Goal: Complete application form

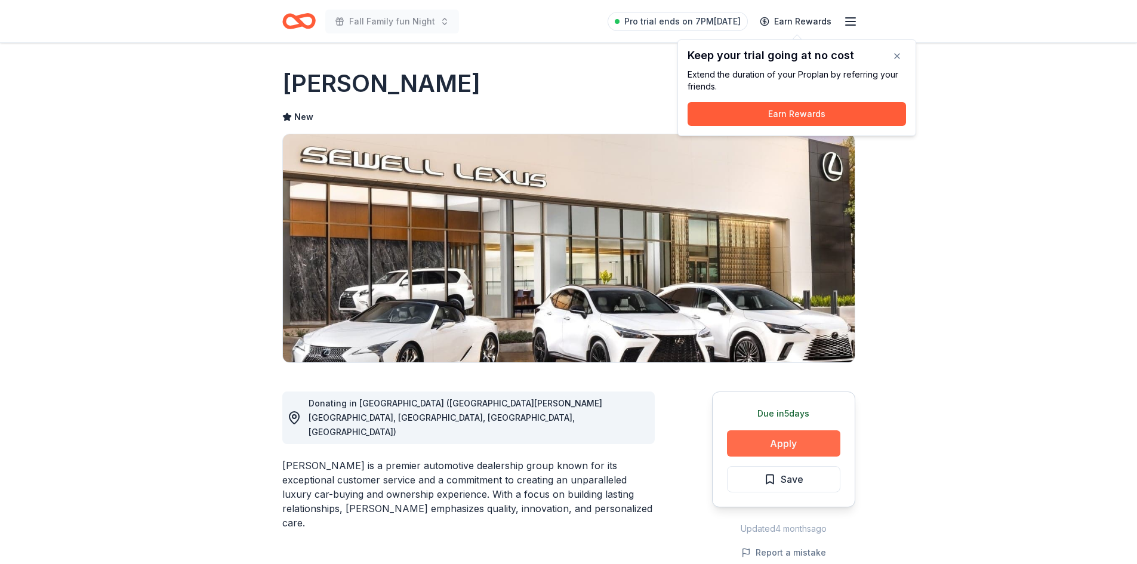
click at [774, 440] on button "Apply" at bounding box center [783, 443] width 113 height 26
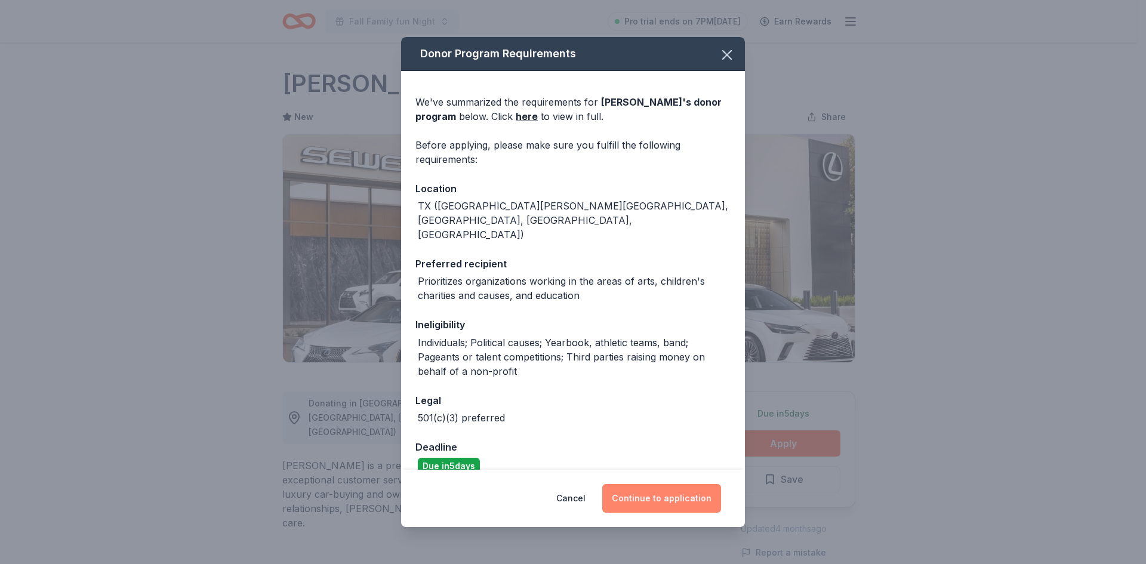
click at [686, 495] on button "Continue to application" at bounding box center [661, 498] width 119 height 29
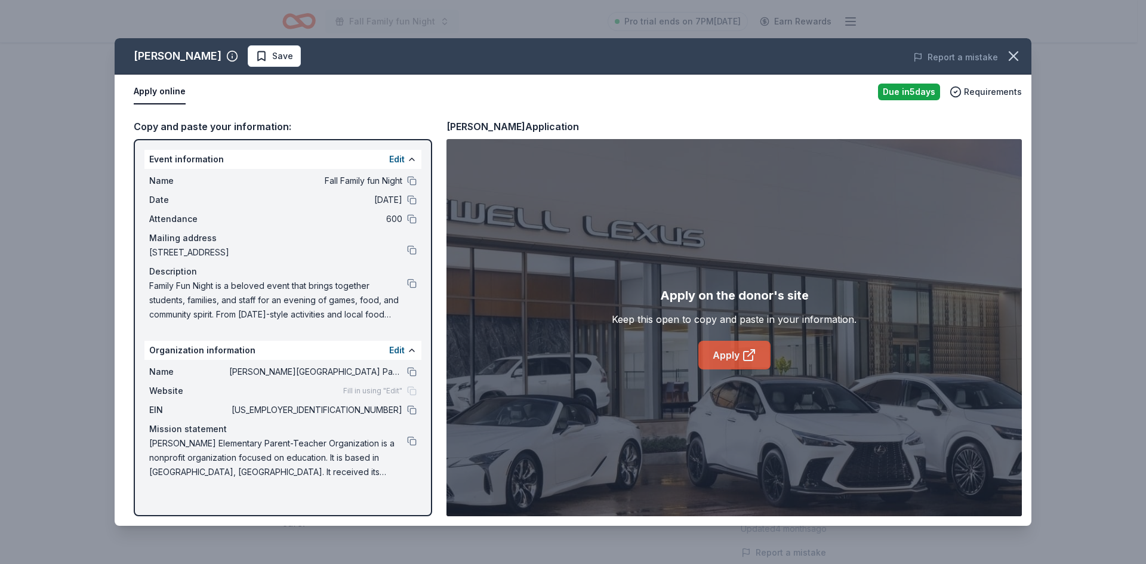
click at [752, 346] on link "Apply" at bounding box center [734, 355] width 72 height 29
click at [1018, 56] on icon "button" at bounding box center [1013, 56] width 17 height 17
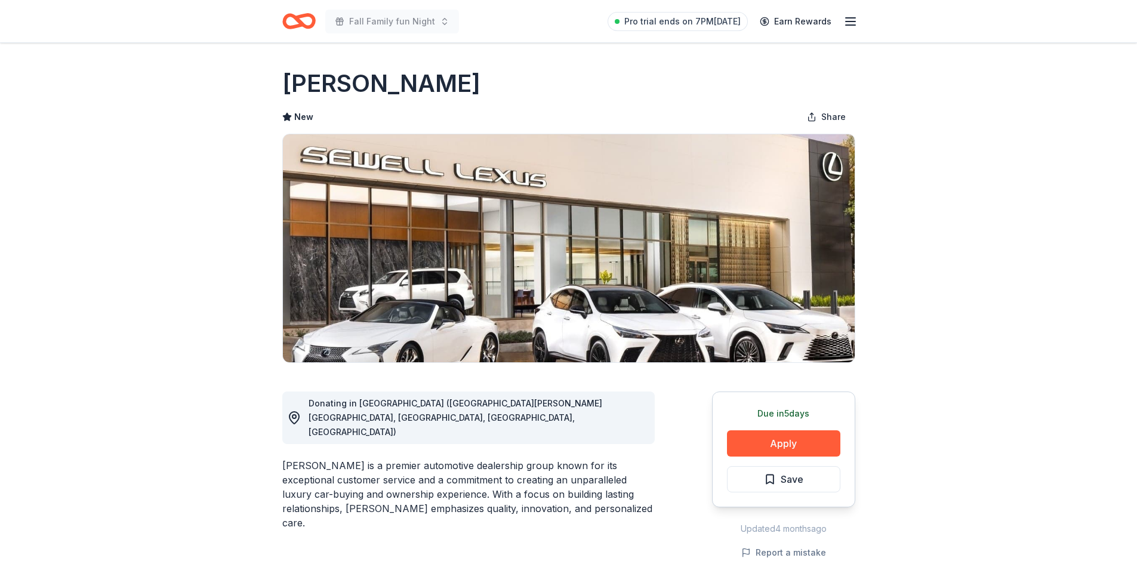
click at [305, 26] on icon "Home" at bounding box center [304, 21] width 19 height 12
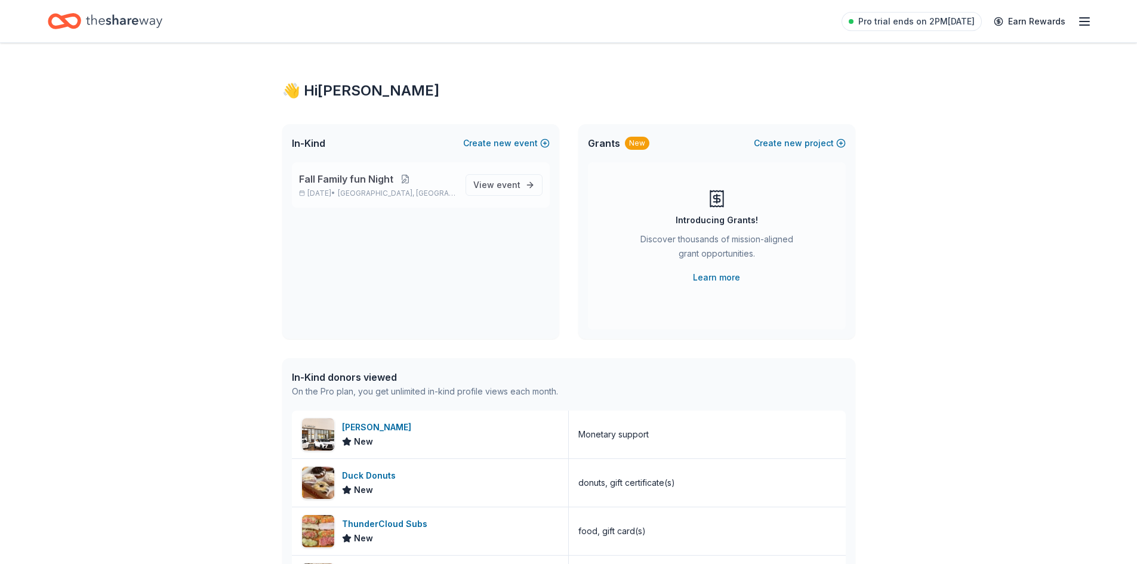
click at [415, 182] on button at bounding box center [405, 179] width 24 height 10
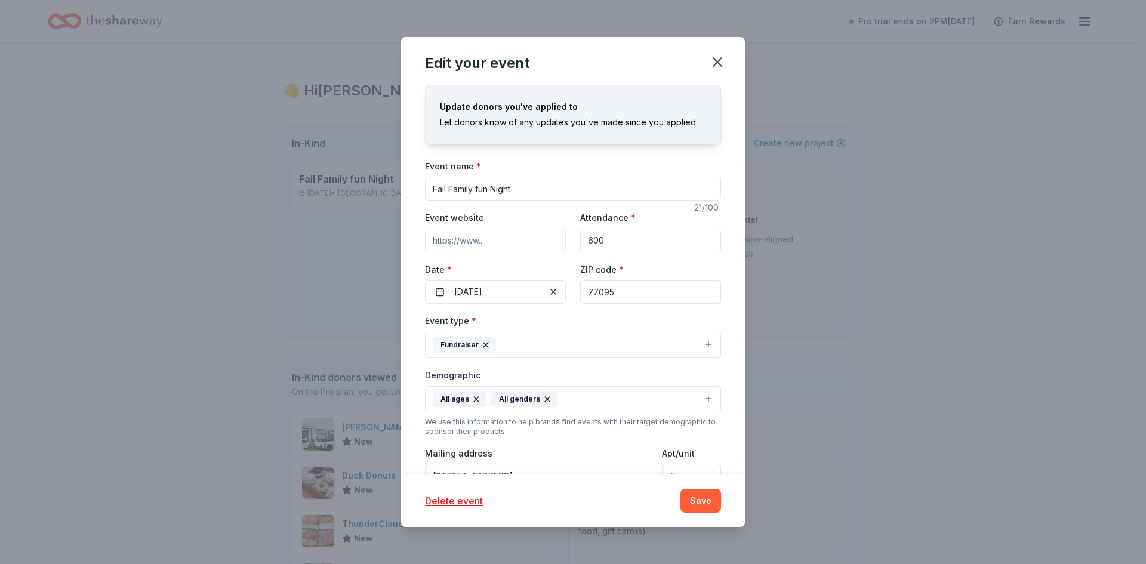
drag, startPoint x: 721, startPoint y: 57, endPoint x: 482, endPoint y: 90, distance: 241.0
click at [719, 60] on icon "button" at bounding box center [717, 62] width 17 height 17
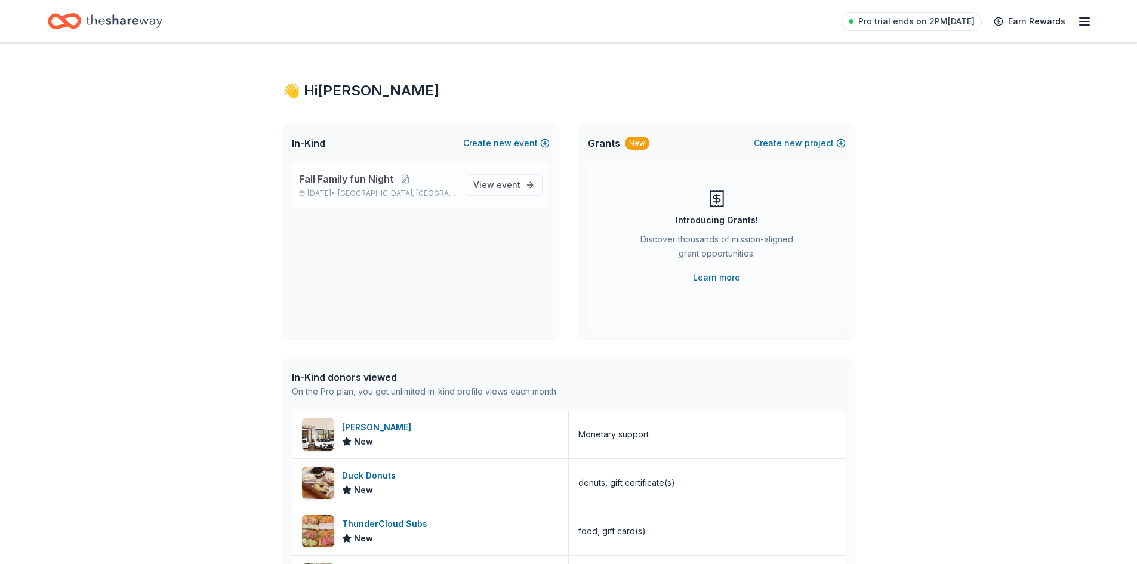
click at [338, 178] on span "Fall Family fun Night" at bounding box center [346, 179] width 94 height 14
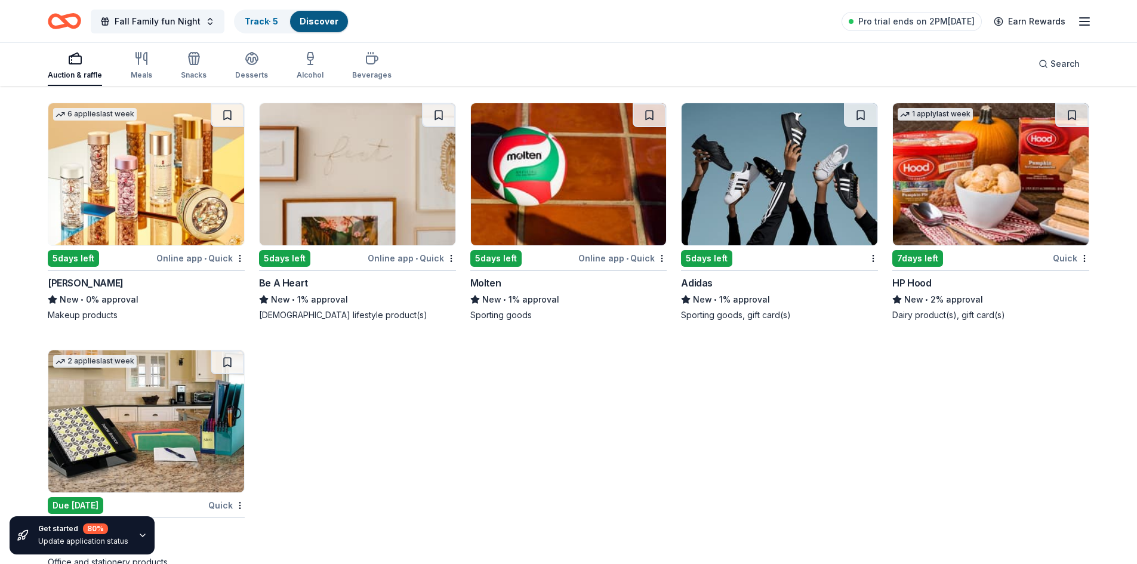
scroll to position [12589, 0]
